Goal: Information Seeking & Learning: Learn about a topic

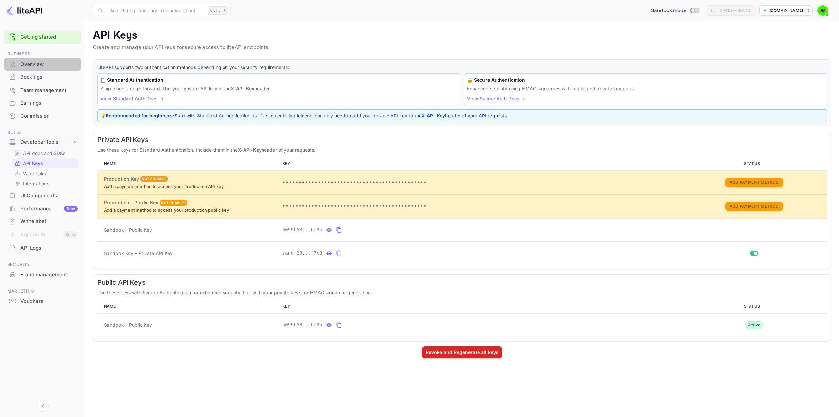
click at [42, 65] on div "Overview" at bounding box center [48, 65] width 57 height 8
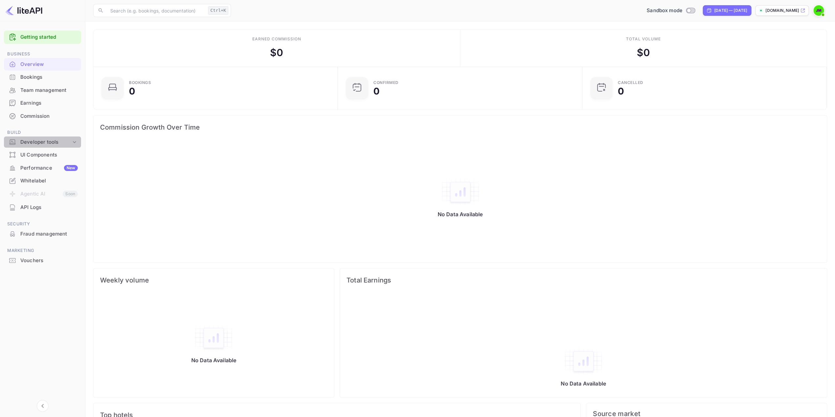
click at [36, 143] on div "Developer tools" at bounding box center [45, 142] width 51 height 8
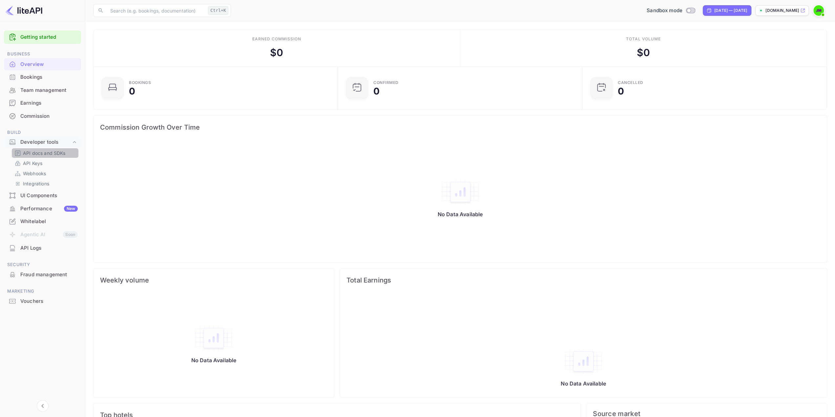
click at [39, 154] on p "API docs and SDKs" at bounding box center [44, 153] width 43 height 7
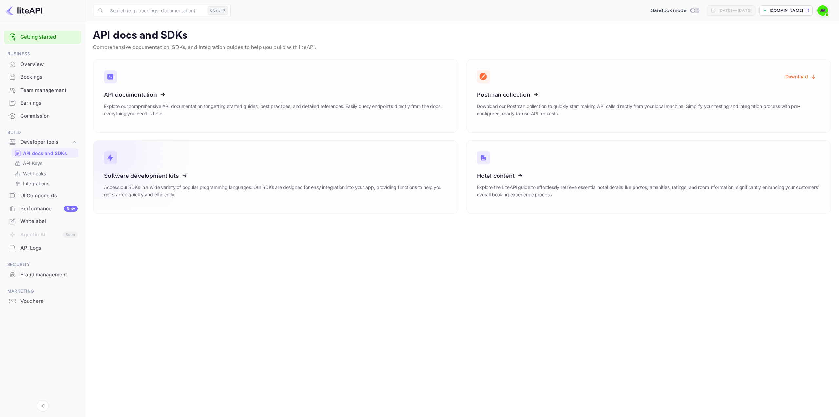
click at [333, 189] on p "Access our SDKs in a wide variety of popular programming languages. Our SDKs ar…" at bounding box center [276, 191] width 344 height 14
